Goal: Task Accomplishment & Management: Manage account settings

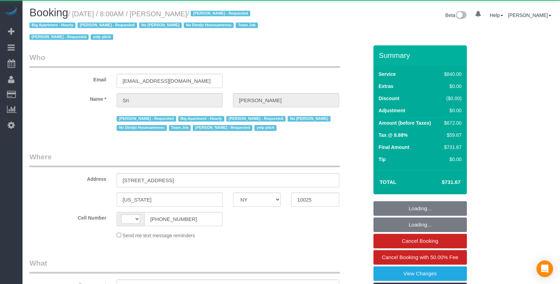
select select "NY"
select select "string:US"
select select "object:678"
select select "3"
select select "210"
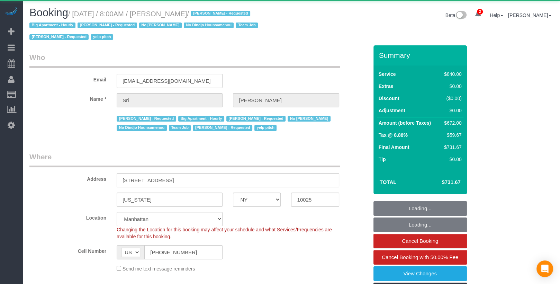
select select "object:775"
select select "spot1"
select select "number:89"
select select "number:90"
select select "number:15"
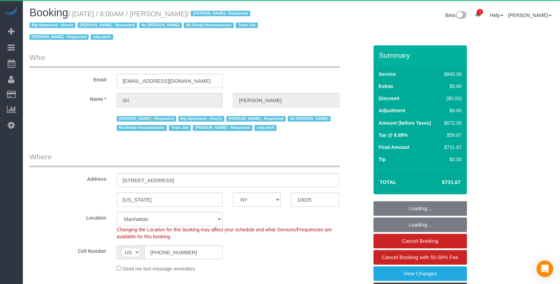
select select "number:5"
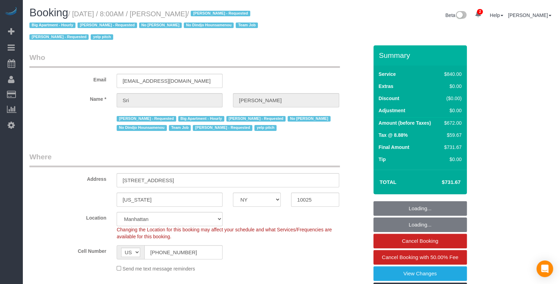
select select "string:stripe-pm_1I87dt4VGloSiKo7CuPcnWZf"
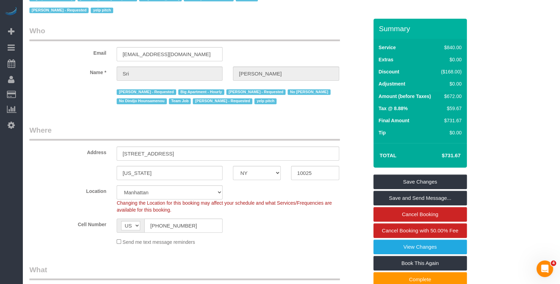
scroll to position [9, 0]
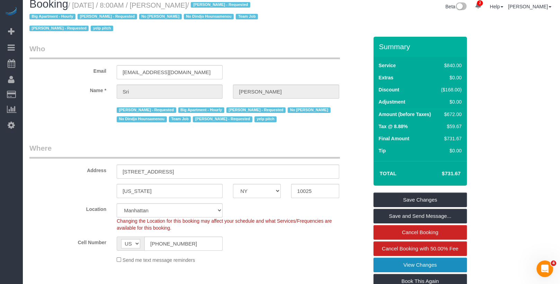
click at [382, 263] on link "View Changes" at bounding box center [419, 264] width 93 height 15
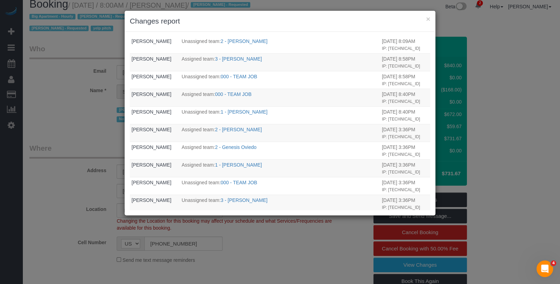
scroll to position [232, 0]
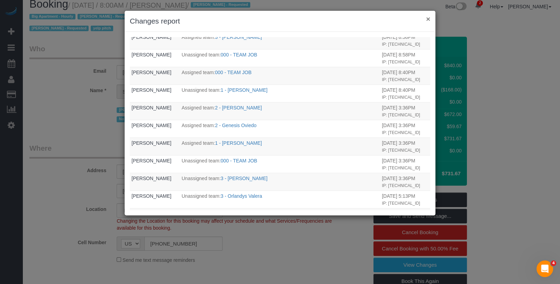
click at [428, 19] on button "×" at bounding box center [428, 18] width 4 height 7
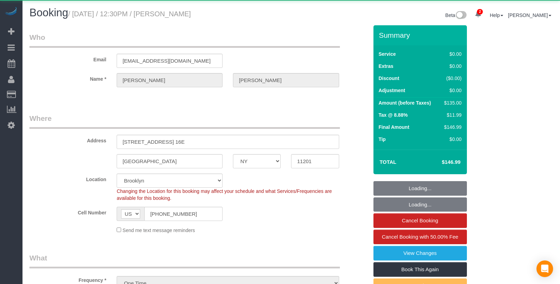
select select "NY"
select select "number:58"
select select "number:72"
select select "number:15"
select select "number:5"
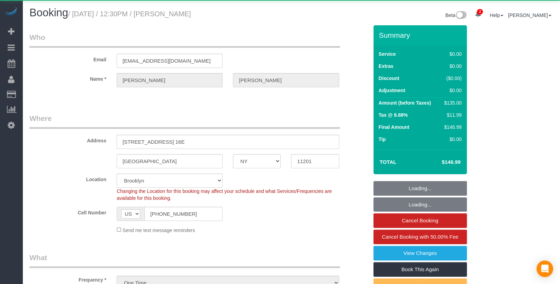
select select "string:stripe-pm_1RyaQc4VGloSiKo7A9QHNwkJ"
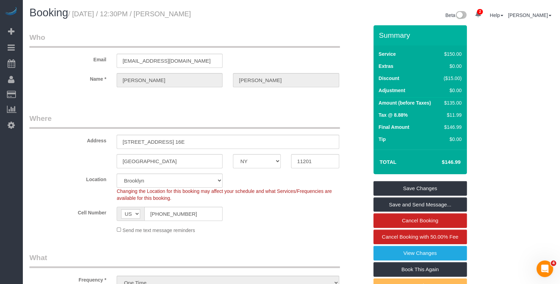
drag, startPoint x: 211, startPoint y: 15, endPoint x: 168, endPoint y: 14, distance: 43.2
click at [168, 14] on h1 "Booking / August 22, 2025 / 12:30PM / Kate Larson" at bounding box center [157, 13] width 257 height 12
copy small "Kate Larson"
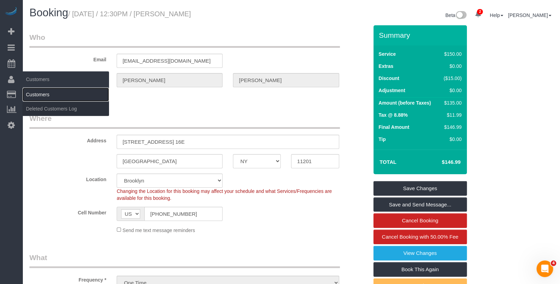
click at [34, 92] on link "Customers" at bounding box center [65, 95] width 86 height 14
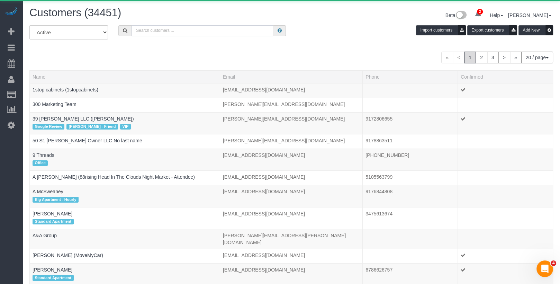
click at [162, 32] on input "text" at bounding box center [201, 30] width 141 height 11
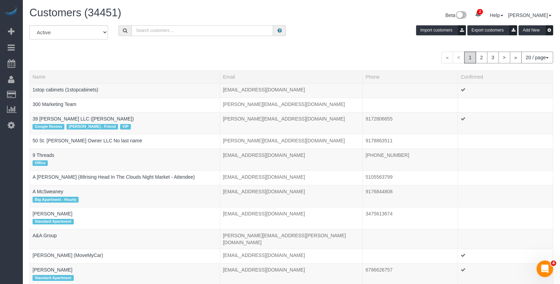
paste input "Kate Larson"
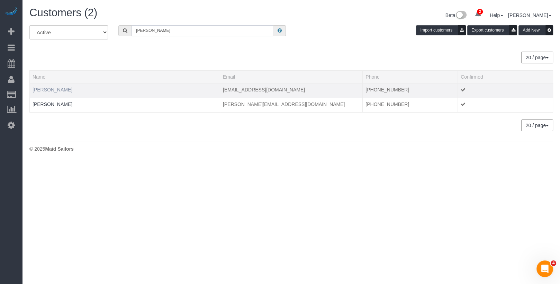
type input "Kate Larson"
click at [55, 88] on link "Kate Larson" at bounding box center [53, 90] width 40 height 6
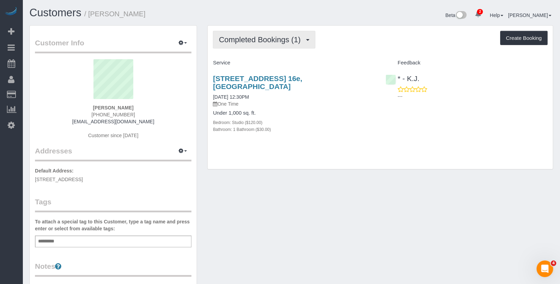
click at [257, 45] on button "Completed Bookings (1)" at bounding box center [264, 40] width 102 height 18
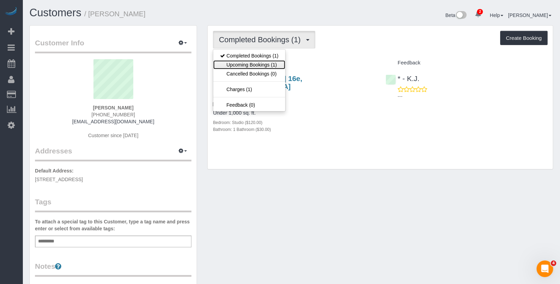
click at [253, 61] on link "Upcoming Bookings (1)" at bounding box center [249, 64] width 72 height 9
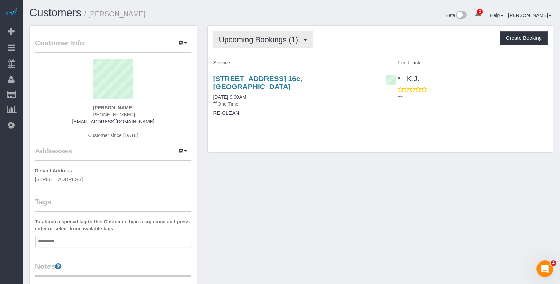
click at [228, 45] on button "Upcoming Bookings (1)" at bounding box center [263, 40] width 100 height 18
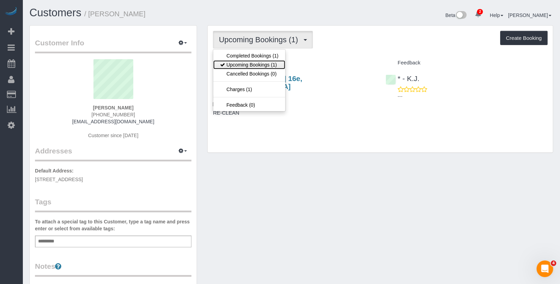
click at [228, 64] on link "Upcoming Bookings (1)" at bounding box center [249, 64] width 72 height 9
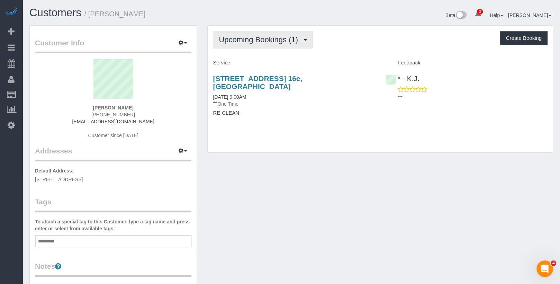
click at [239, 39] on span "Upcoming Bookings (1)" at bounding box center [260, 39] width 83 height 9
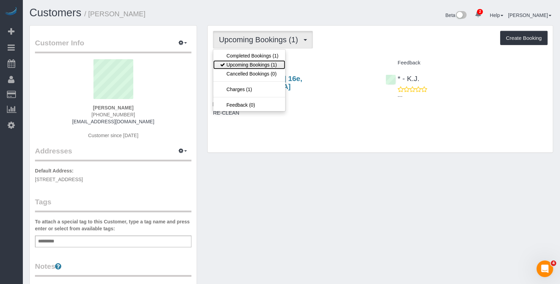
click at [239, 62] on link "Upcoming Bookings (1)" at bounding box center [249, 64] width 72 height 9
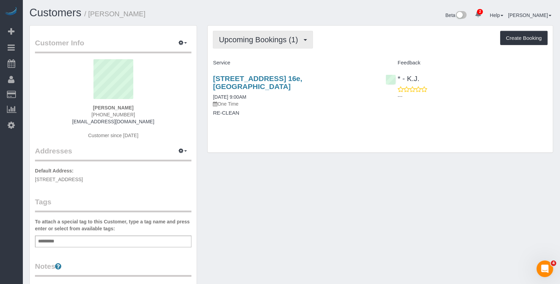
click at [240, 44] on button "Upcoming Bookings (1)" at bounding box center [263, 40] width 100 height 18
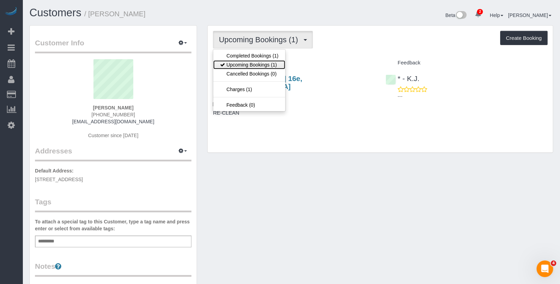
click at [240, 62] on link "Upcoming Bookings (1)" at bounding box center [249, 64] width 72 height 9
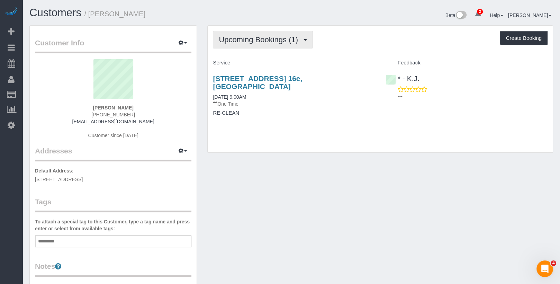
click at [243, 43] on button "Upcoming Bookings (1)" at bounding box center [263, 40] width 100 height 18
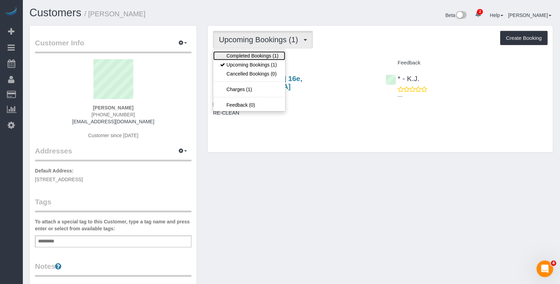
click at [243, 57] on link "Completed Bookings (1)" at bounding box center [249, 55] width 72 height 9
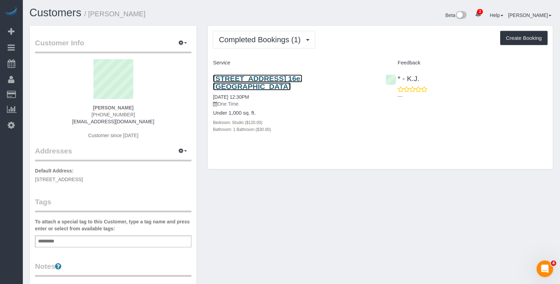
click at [247, 78] on link "205 State Street, Apt. 16e, Brooklyn, NY 11201" at bounding box center [257, 82] width 89 height 16
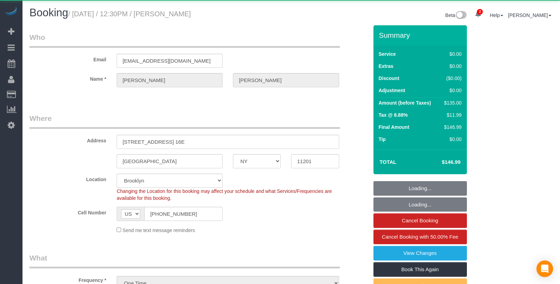
select select "NY"
select select "object:944"
select select "number:58"
select select "number:72"
select select "number:15"
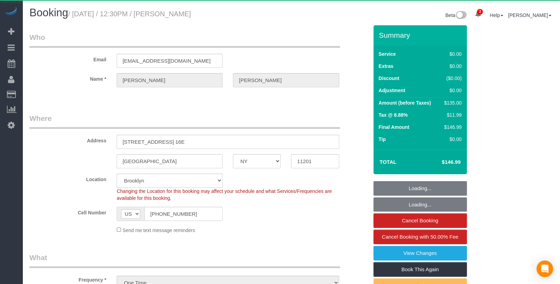
select select "number:5"
select select "string:stripe-pm_1RyaQc4VGloSiKo7A9QHNwkJ"
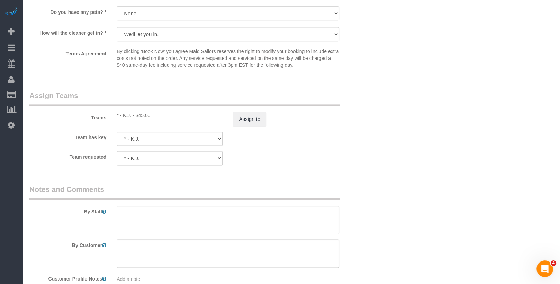
scroll to position [974, 0]
